Goal: Navigation & Orientation: Understand site structure

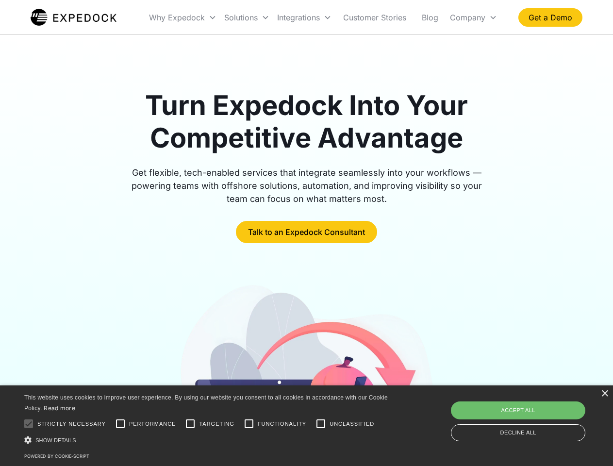
click at [323, 17] on div "Integrations" at bounding box center [304, 17] width 62 height 33
click at [183, 17] on div "Why Expedock" at bounding box center [177, 18] width 56 height 10
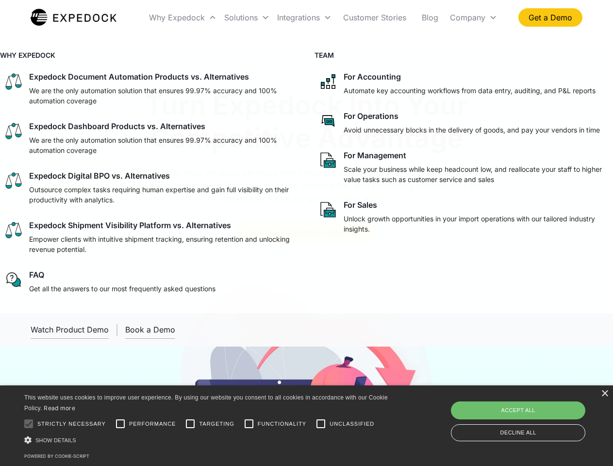
click at [246, 17] on div "Solutions" at bounding box center [240, 18] width 33 height 10
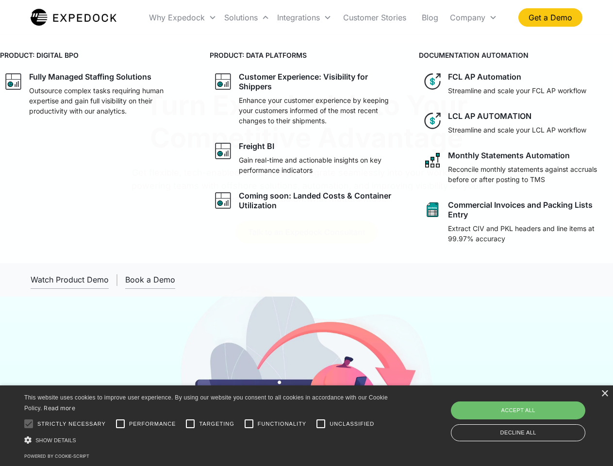
click at [304, 17] on div "Integrations" at bounding box center [298, 18] width 43 height 10
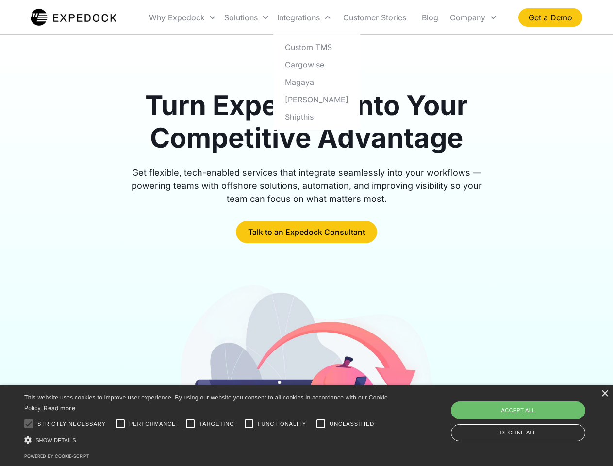
click at [473, 17] on div "Company" at bounding box center [467, 18] width 35 height 10
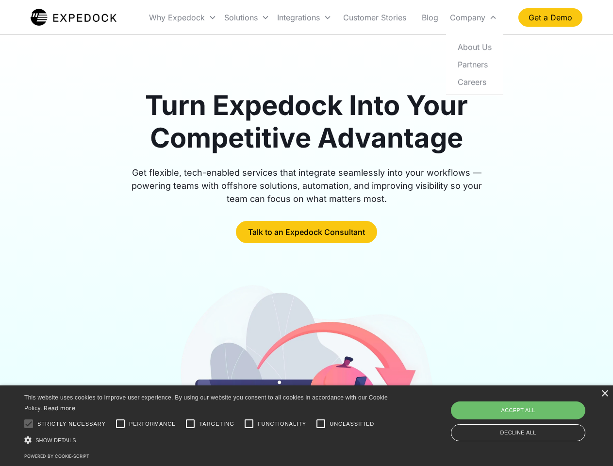
click at [29, 423] on div at bounding box center [28, 423] width 19 height 19
click at [120, 423] on input "Performance" at bounding box center [120, 423] width 19 height 19
checkbox input "true"
click at [190, 423] on input "Targeting" at bounding box center [189, 423] width 19 height 19
checkbox input "true"
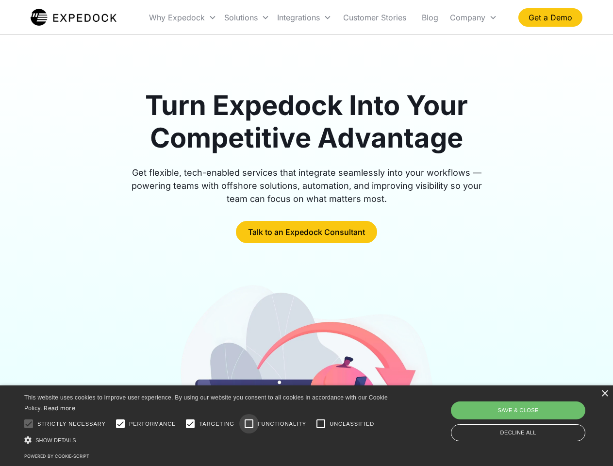
click at [249, 423] on input "Functionality" at bounding box center [248, 423] width 19 height 19
checkbox input "true"
click at [321, 423] on input "Unclassified" at bounding box center [320, 423] width 19 height 19
checkbox input "true"
